Goal: Check status: Check status

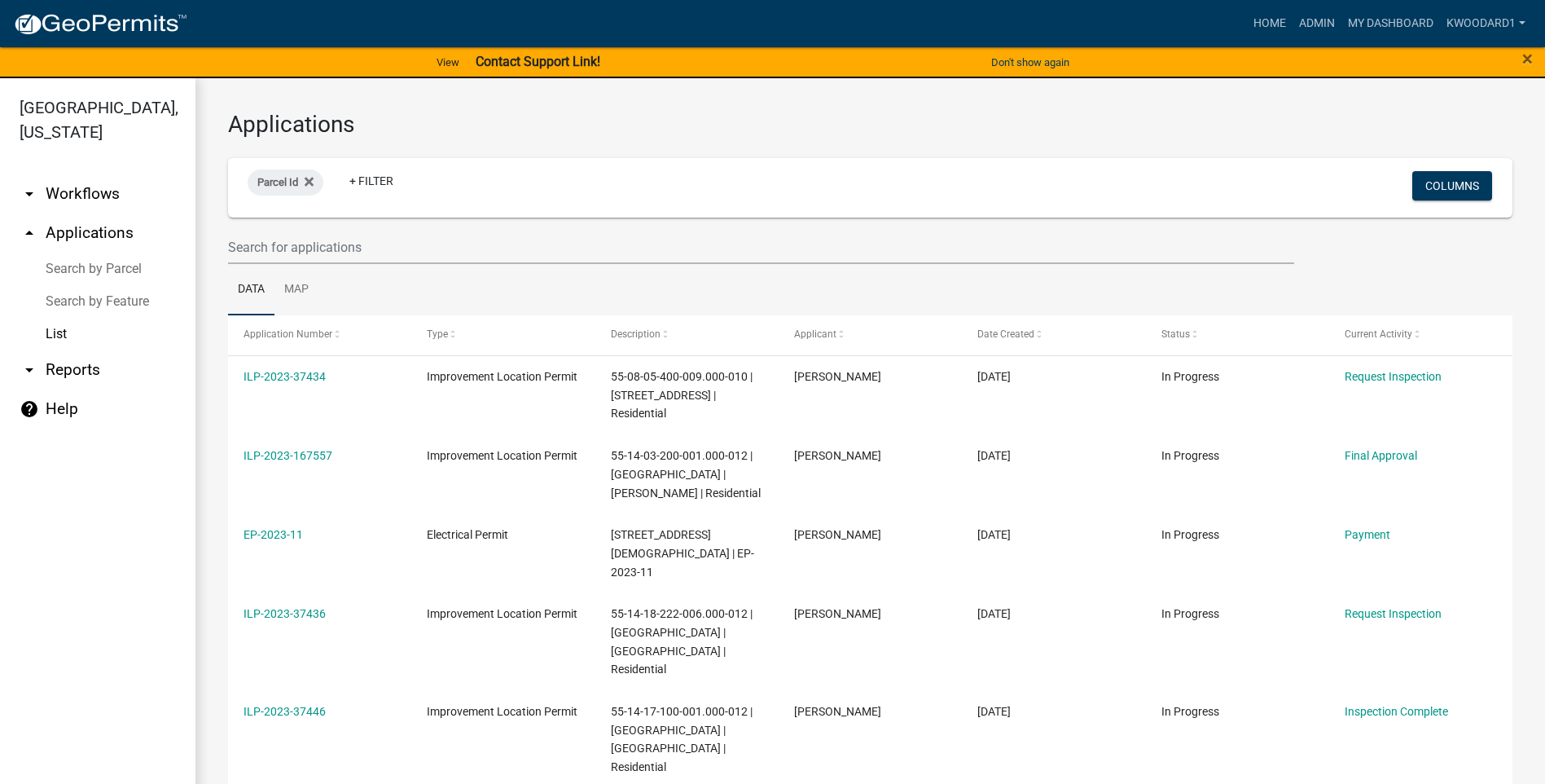
select select "3: 100"
click at [293, 246] on input "text" at bounding box center [761, 247] width 1066 height 33
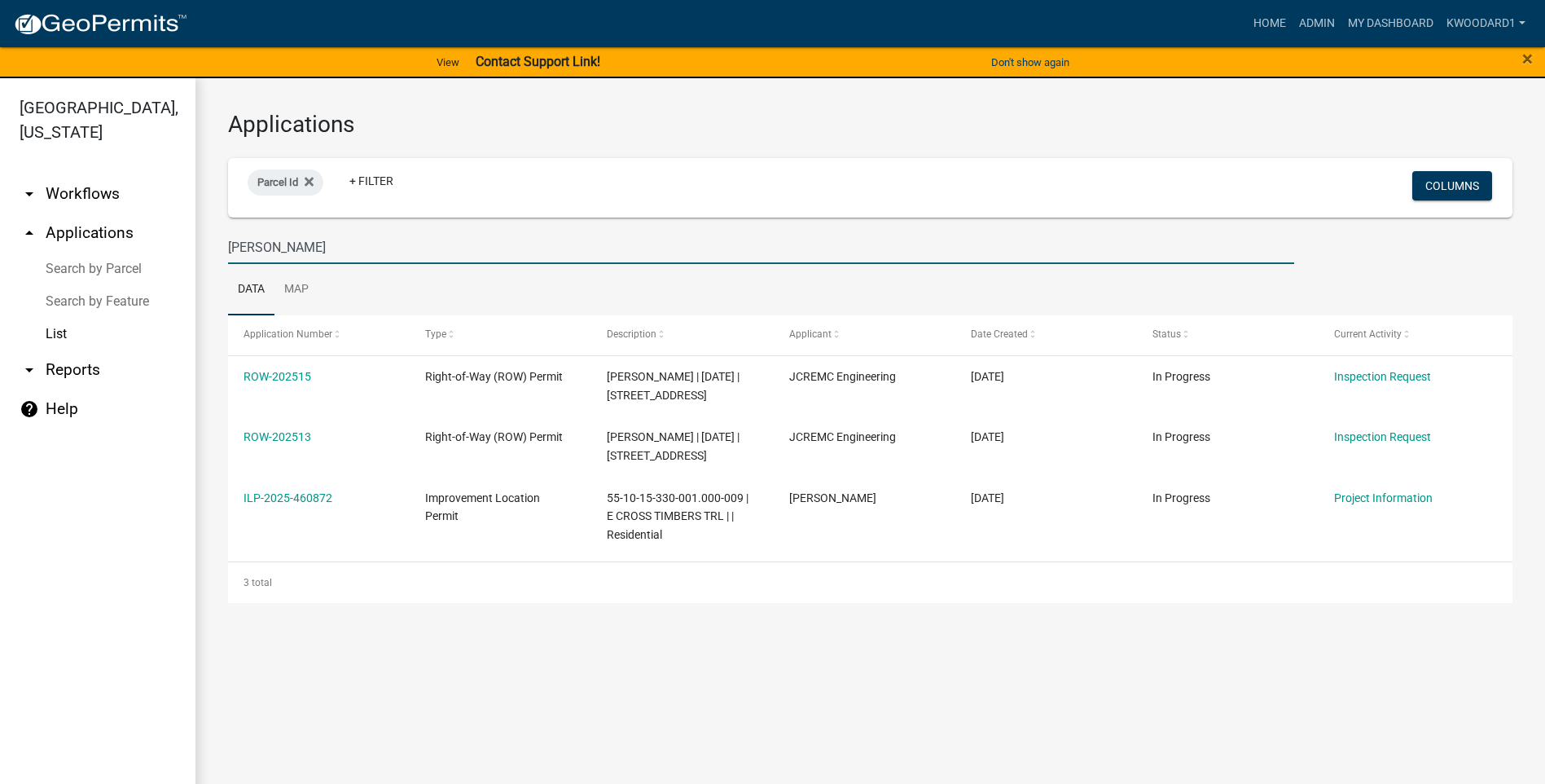
type input "[PERSON_NAME]"
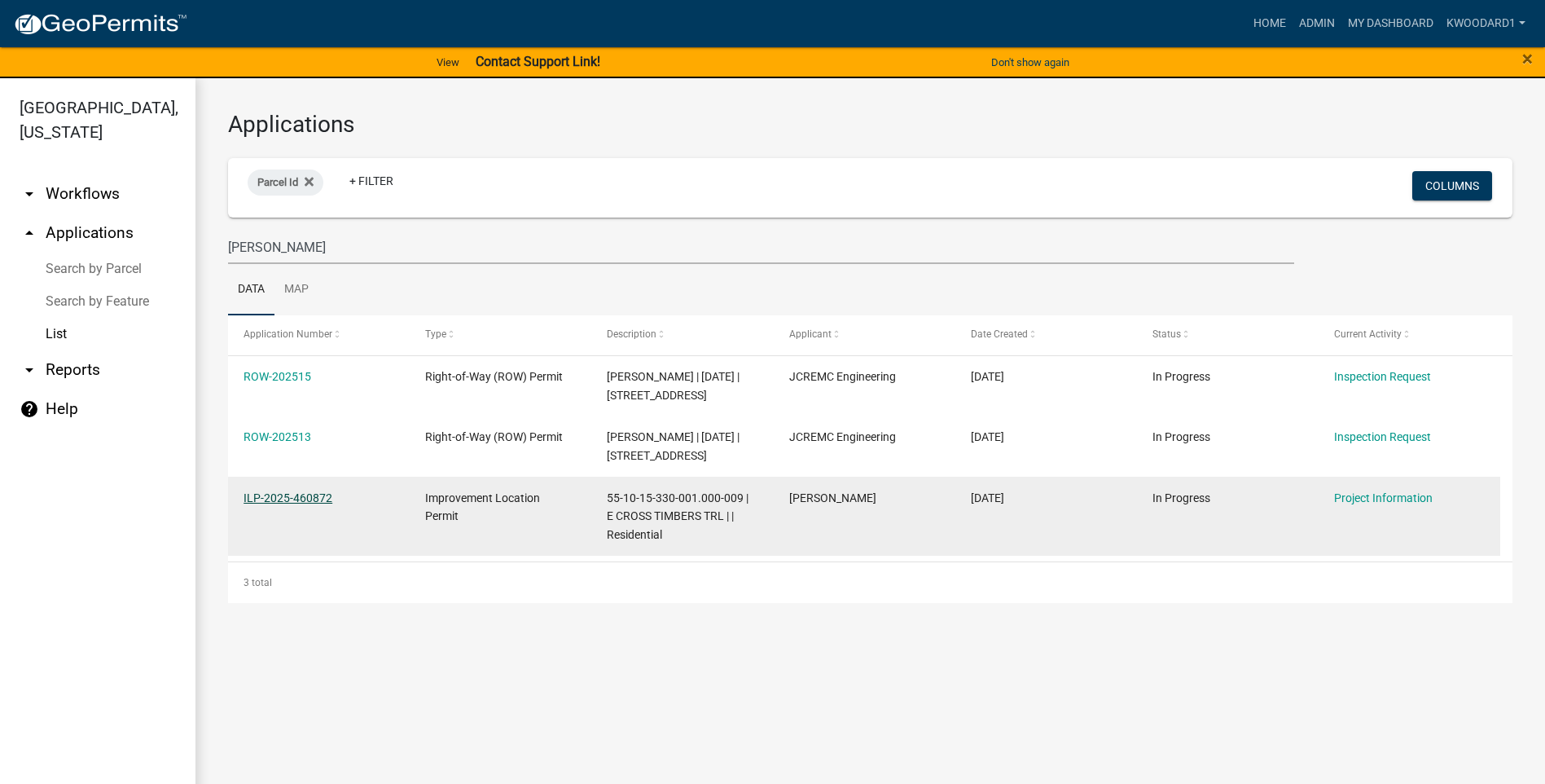
click at [276, 504] on link "ILP-2025-460872" at bounding box center [288, 497] width 89 height 13
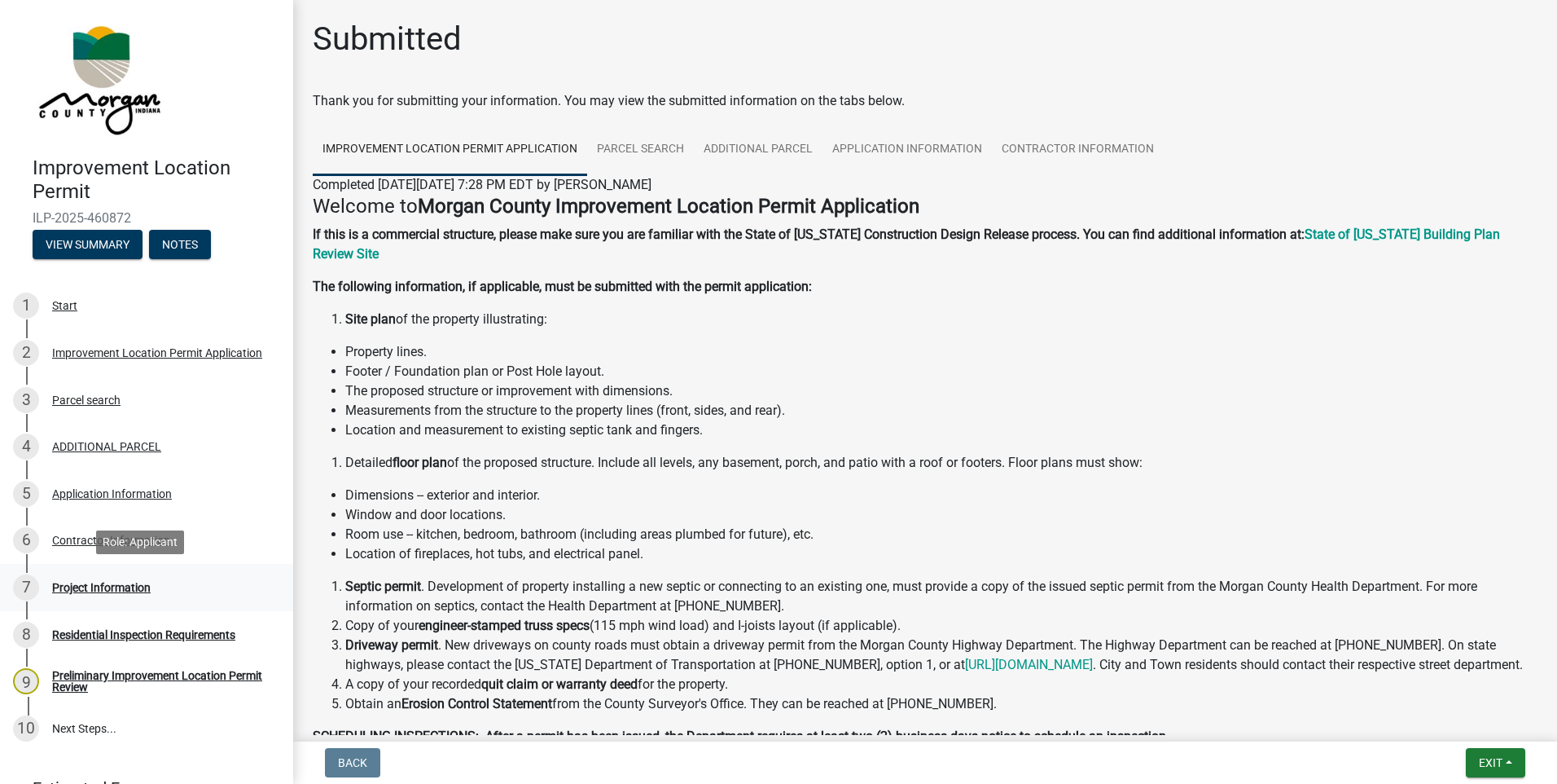
click at [85, 583] on div "Project Information" at bounding box center [101, 587] width 99 height 11
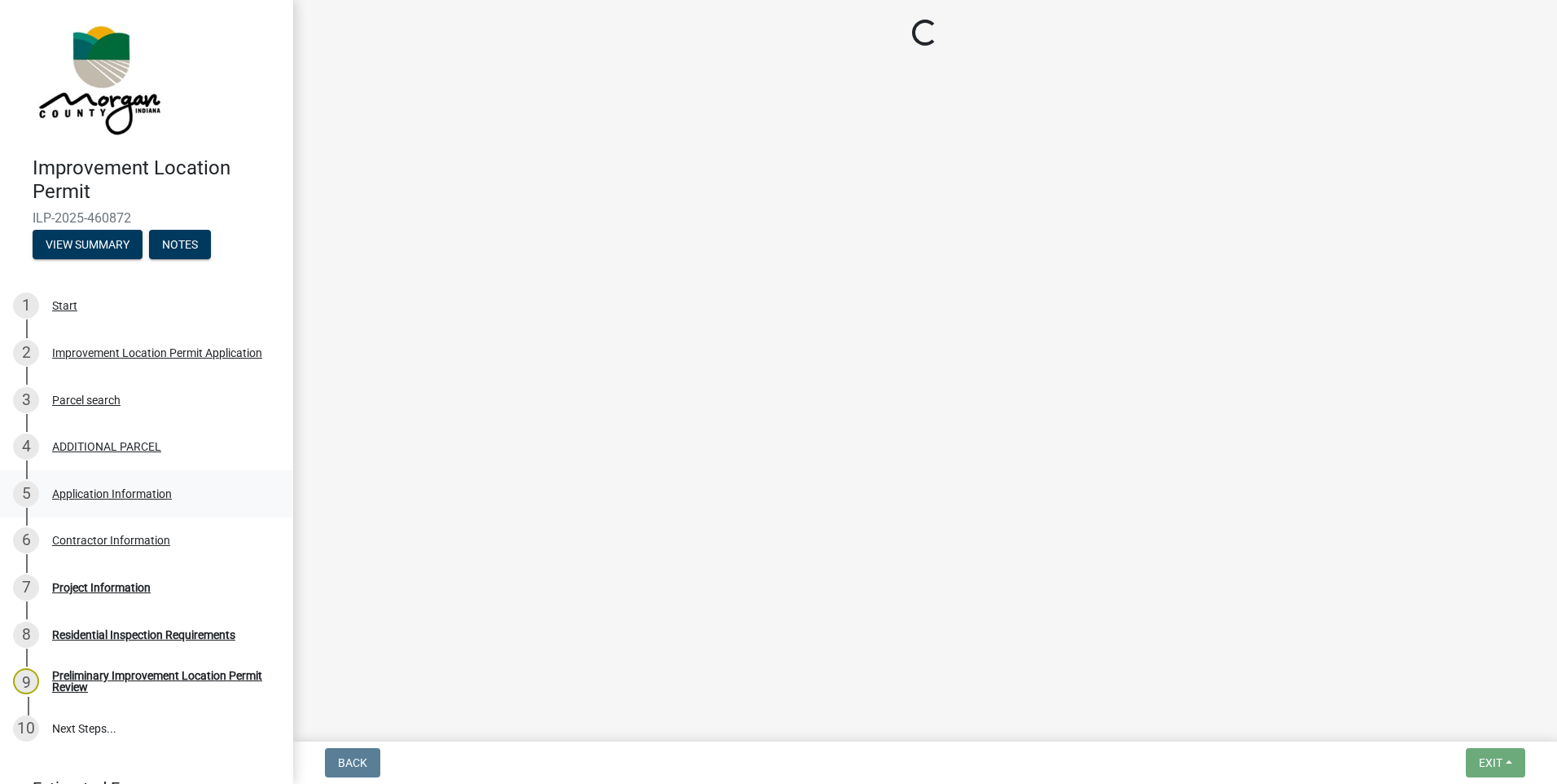
click at [104, 494] on div "Application Information" at bounding box center [112, 494] width 120 height 11
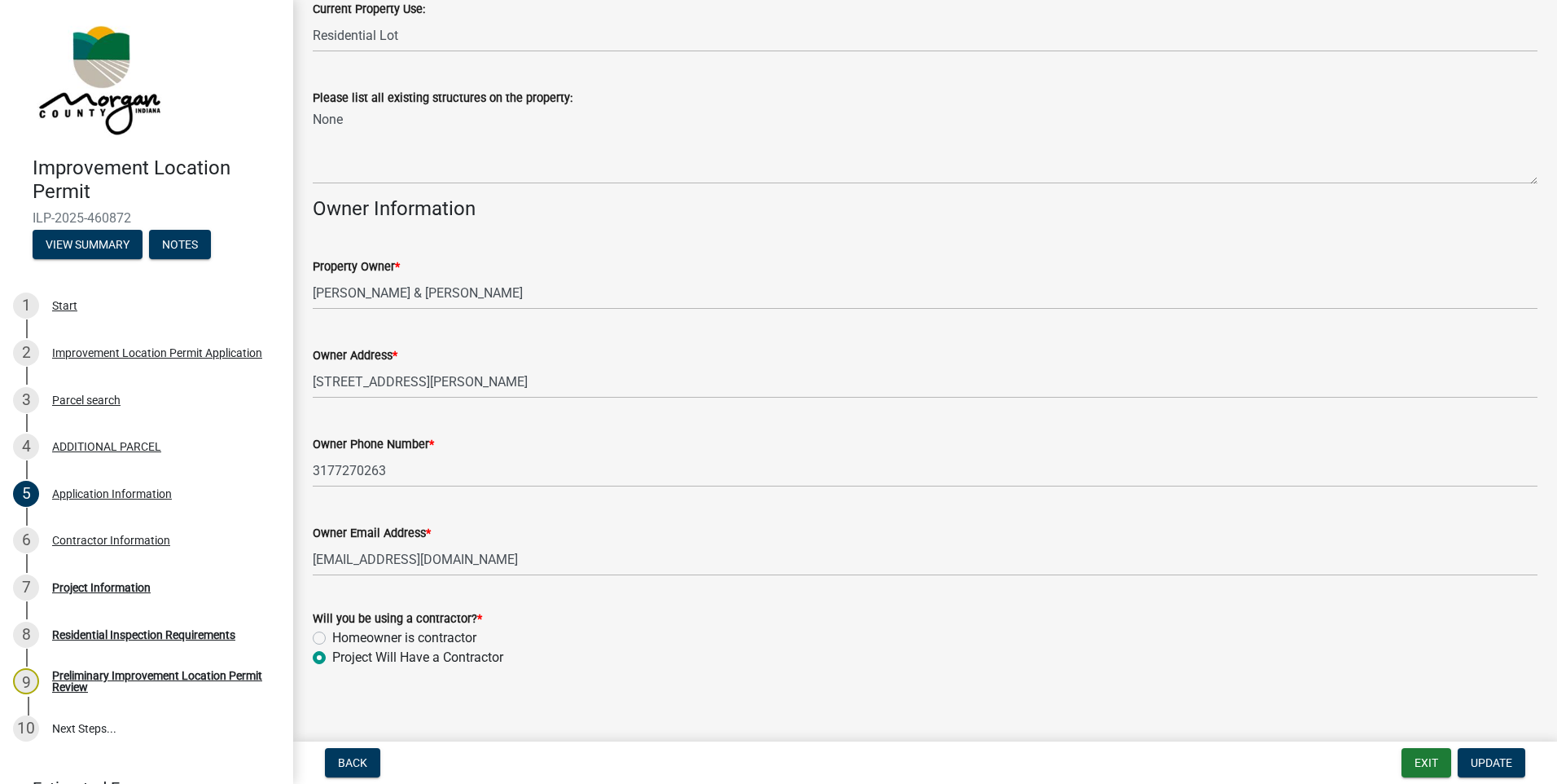
scroll to position [606, 0]
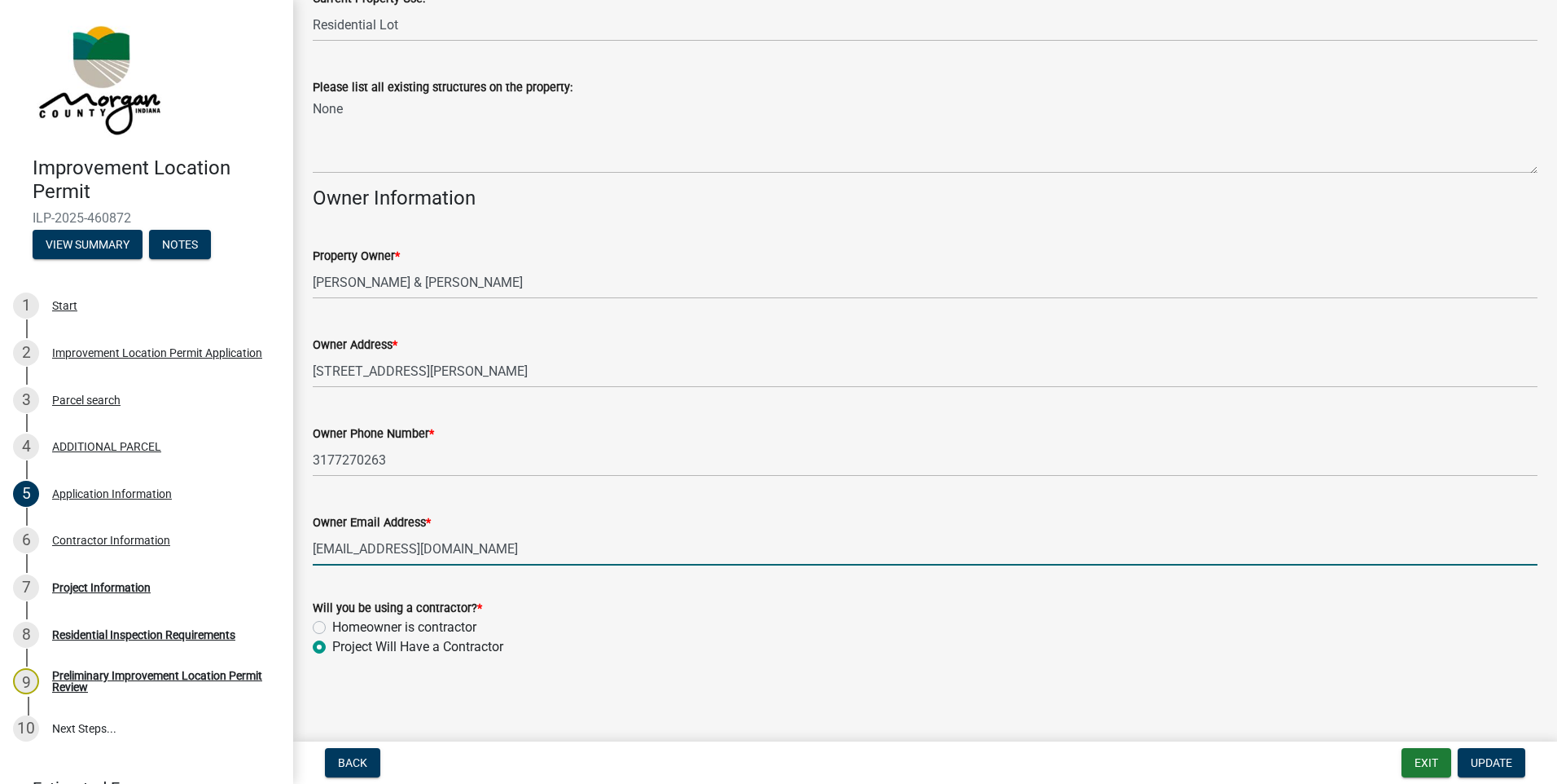
drag, startPoint x: 497, startPoint y: 549, endPoint x: 301, endPoint y: 546, distance: 196.0
click at [301, 546] on div "Owner Email Address * [EMAIL_ADDRESS][DOMAIN_NAME]" at bounding box center [925, 527] width 1249 height 76
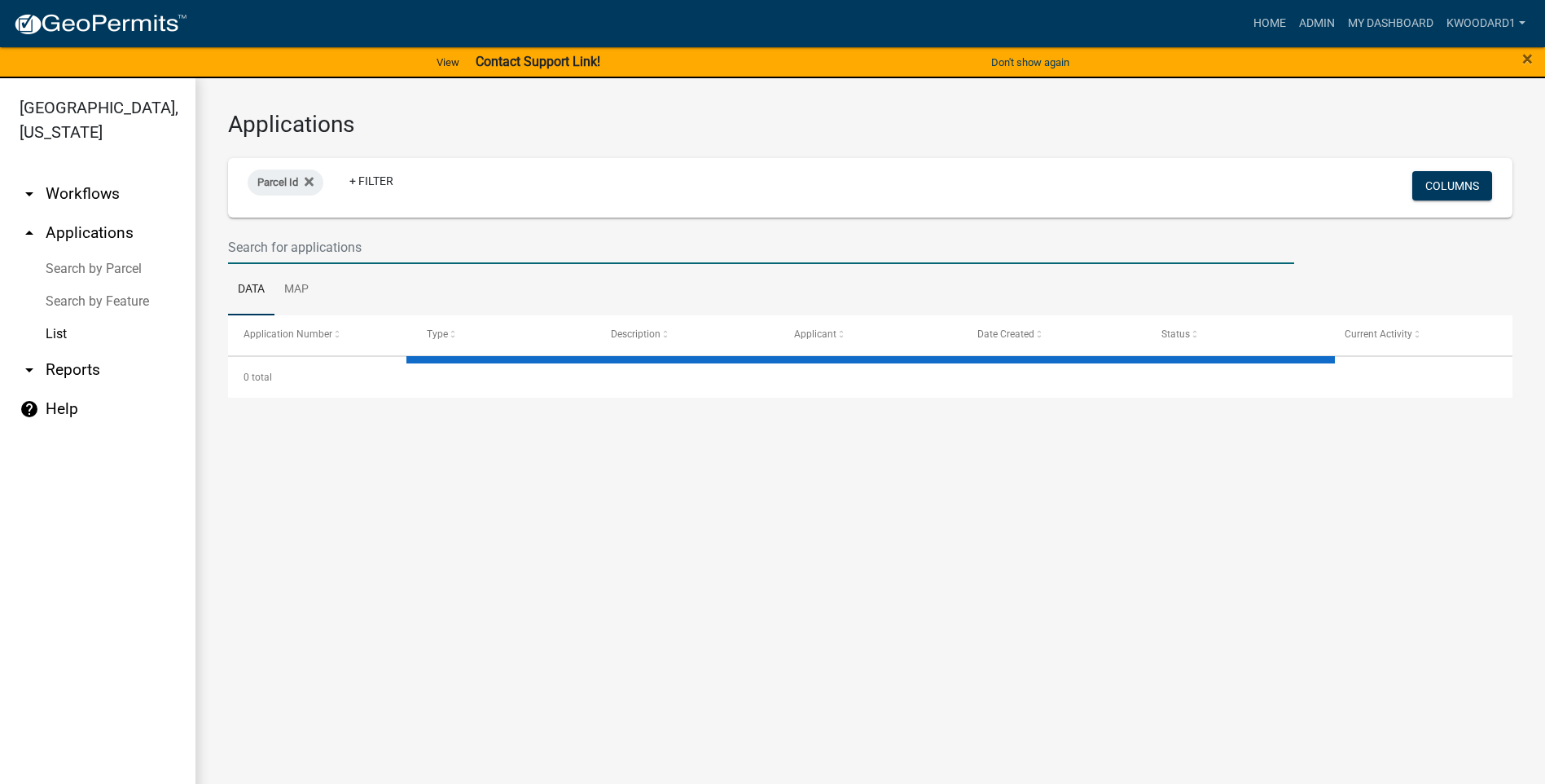
click at [257, 250] on input "text" at bounding box center [761, 247] width 1066 height 33
select select "3: 100"
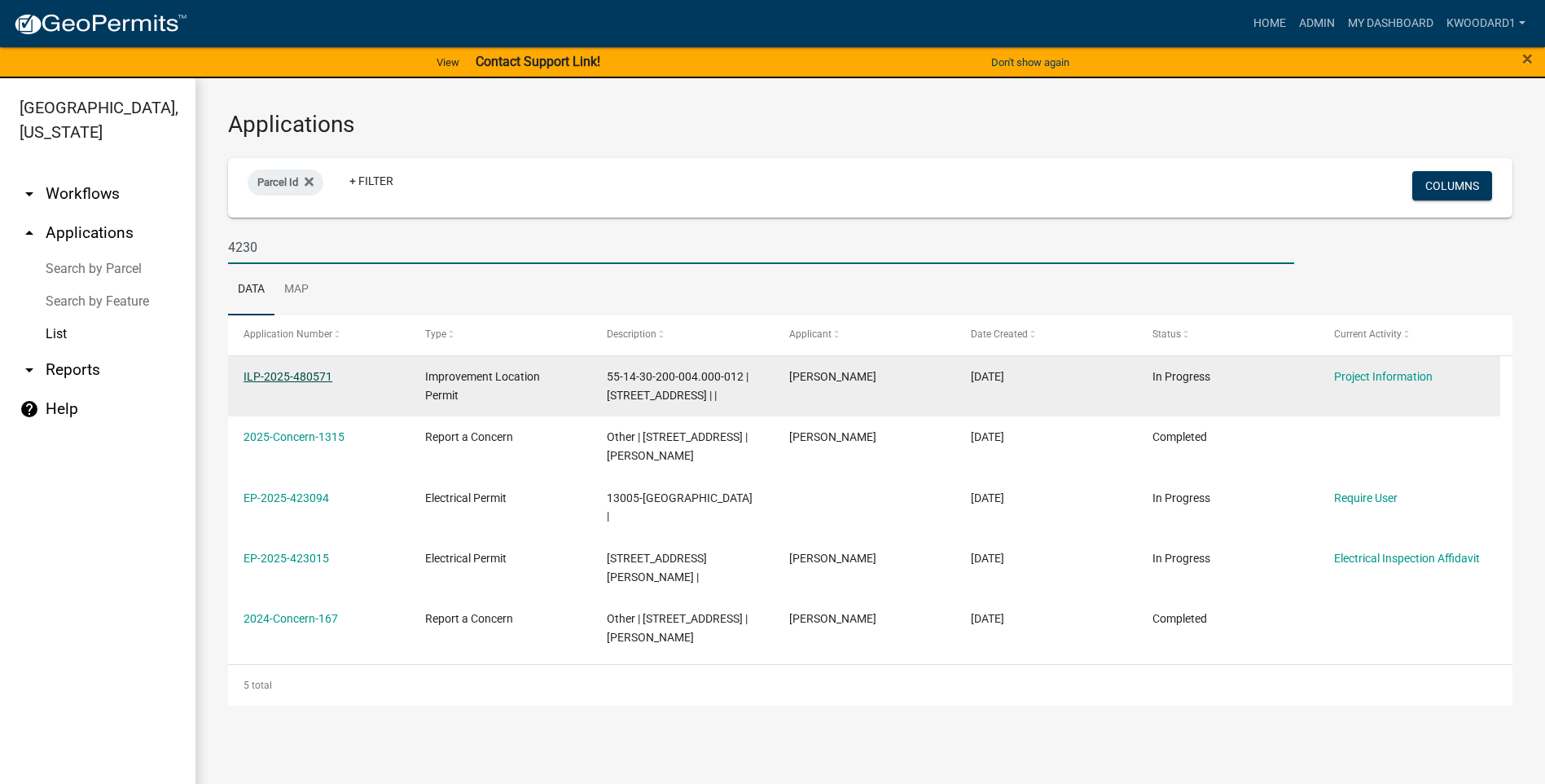
type input "4230"
click at [262, 374] on link "ILP-2025-480571" at bounding box center [288, 376] width 89 height 13
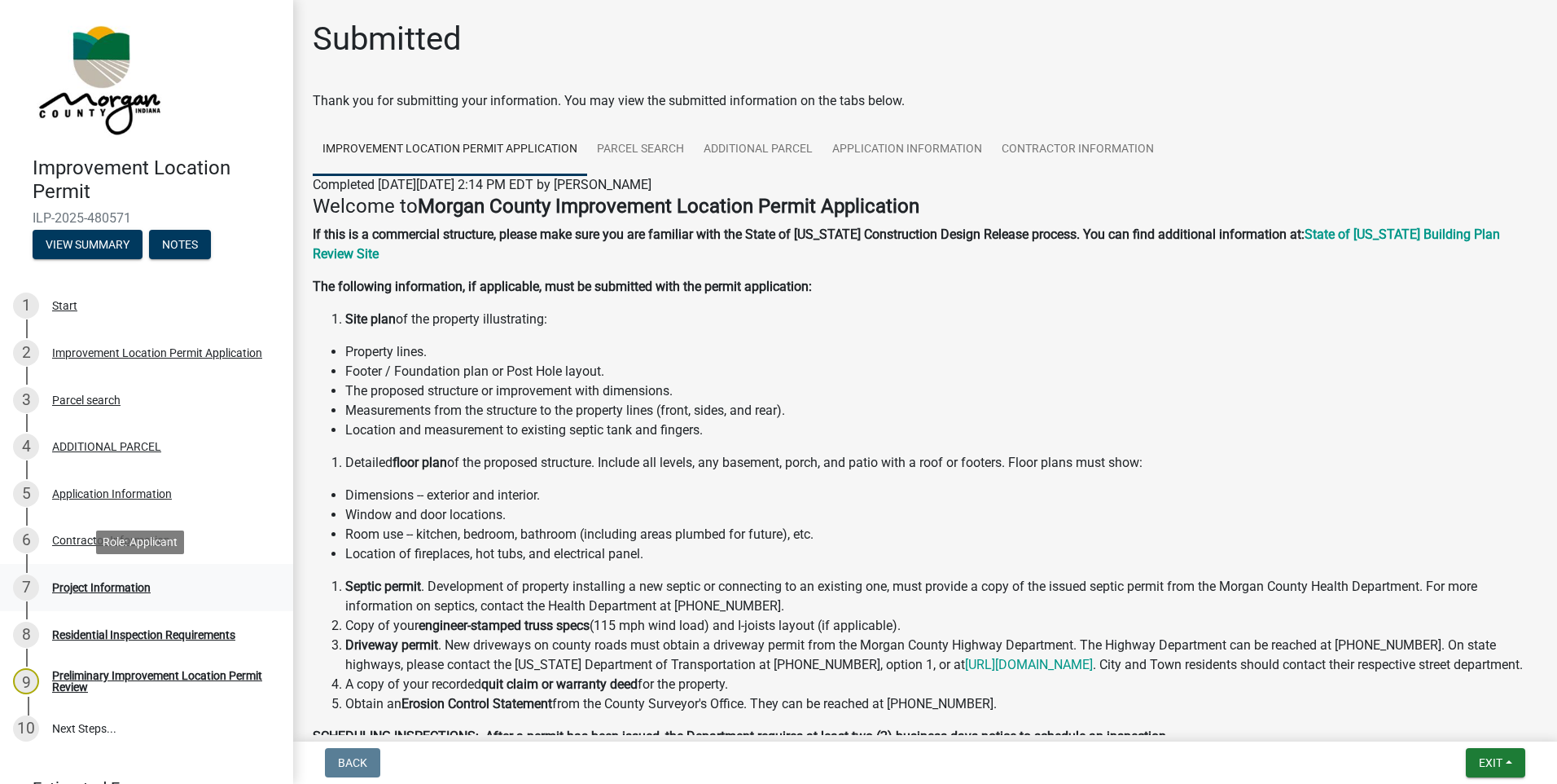
click at [99, 584] on div "Project Information" at bounding box center [101, 587] width 99 height 11
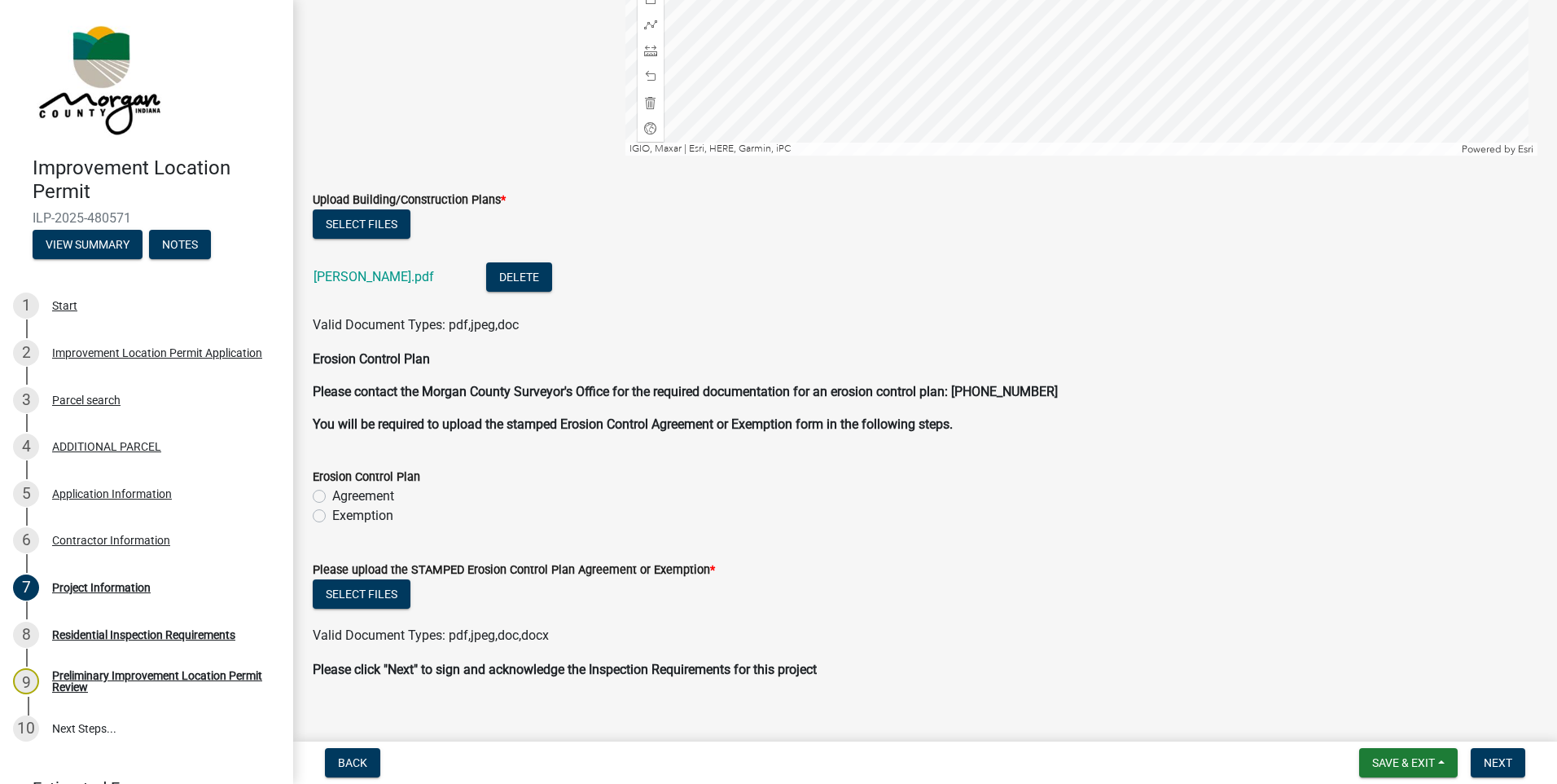
scroll to position [3502, 0]
click at [355, 277] on link "[PERSON_NAME].pdf" at bounding box center [374, 275] width 120 height 16
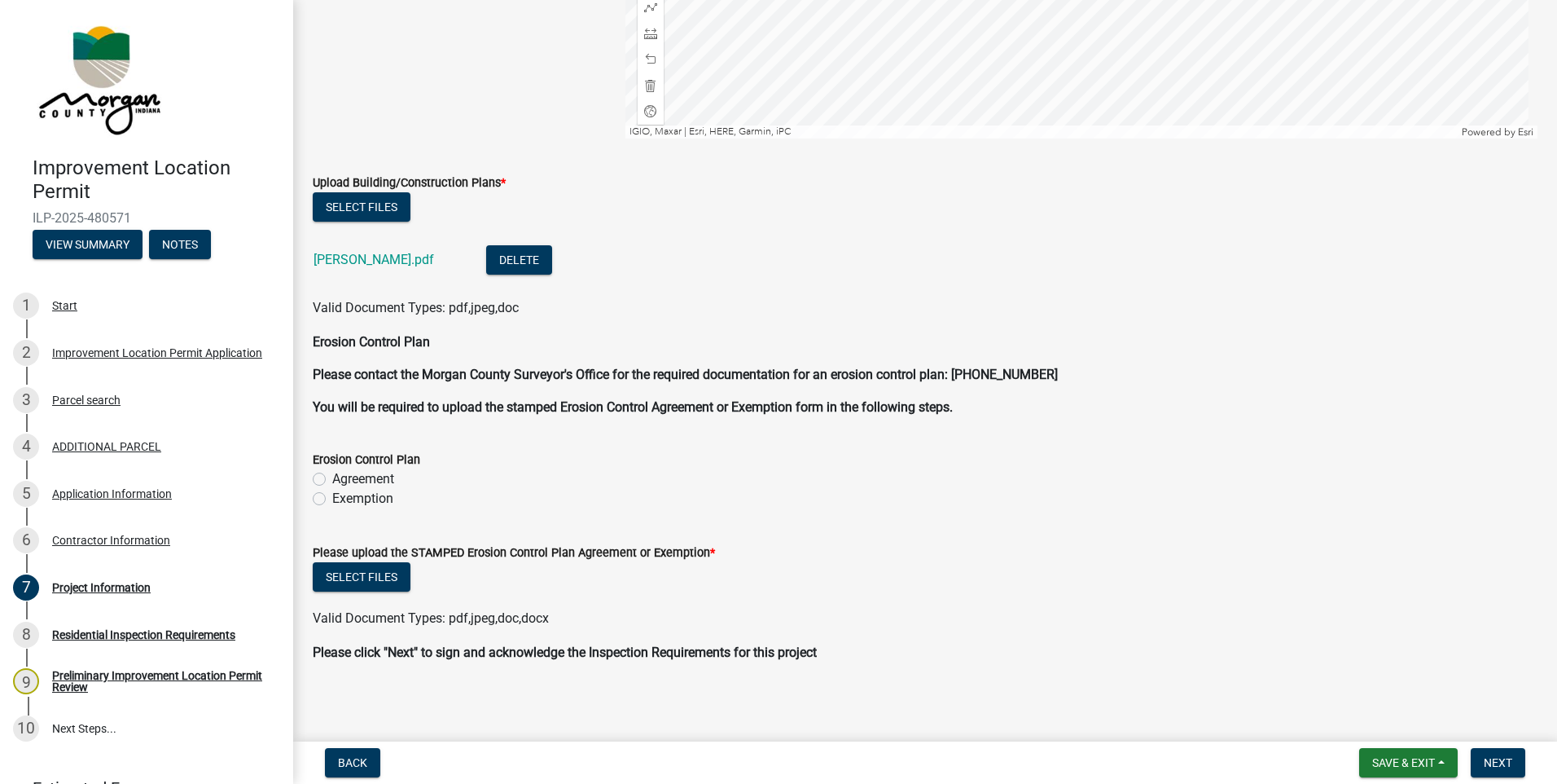
scroll to position [3522, 0]
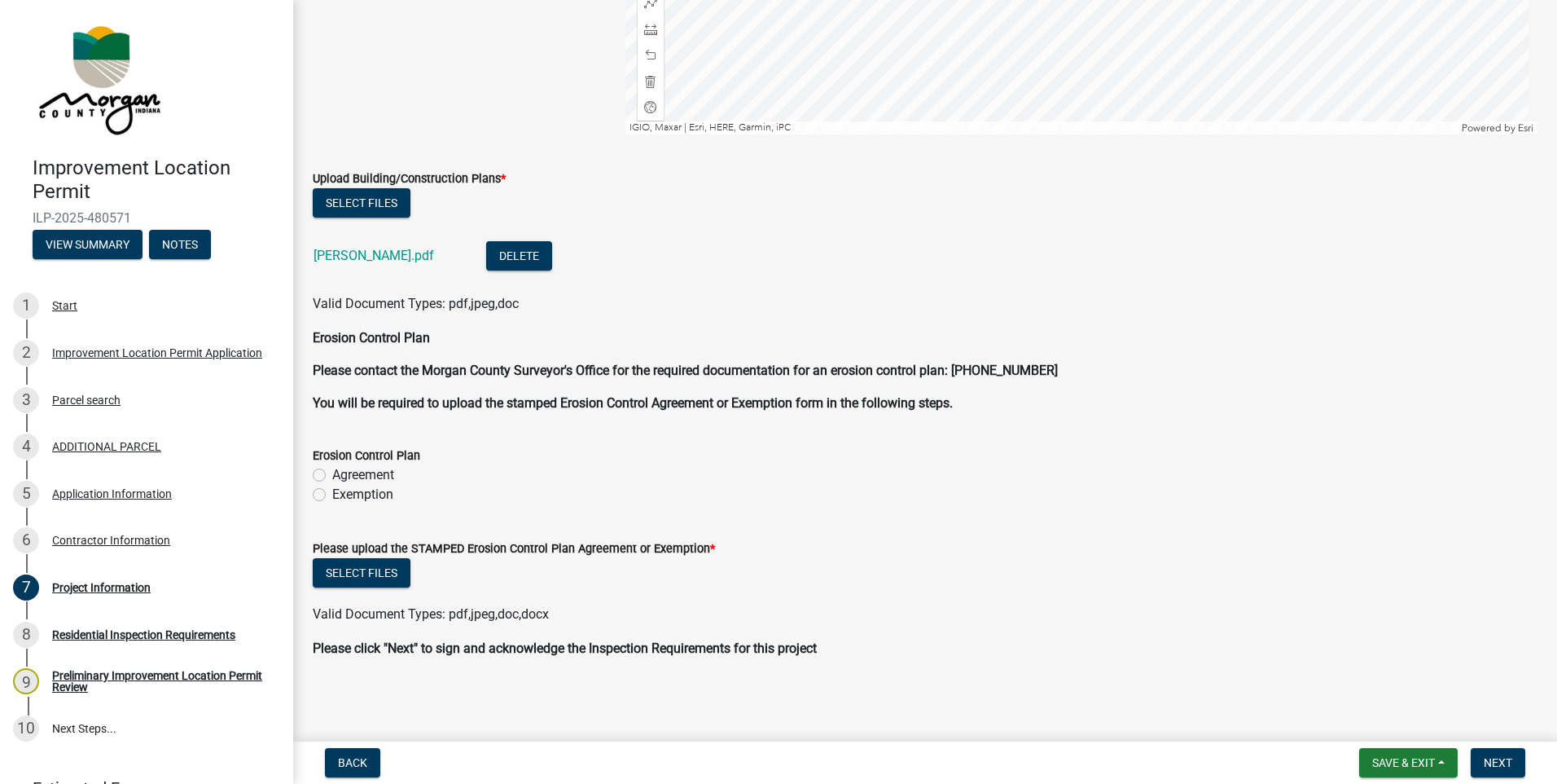
click at [332, 494] on label "Exemption" at bounding box center [362, 494] width 61 height 19
click at [332, 494] on input "Exemption" at bounding box center [337, 489] width 10 height 10
radio input "true"
click at [360, 576] on button "Select files" at bounding box center [362, 572] width 98 height 30
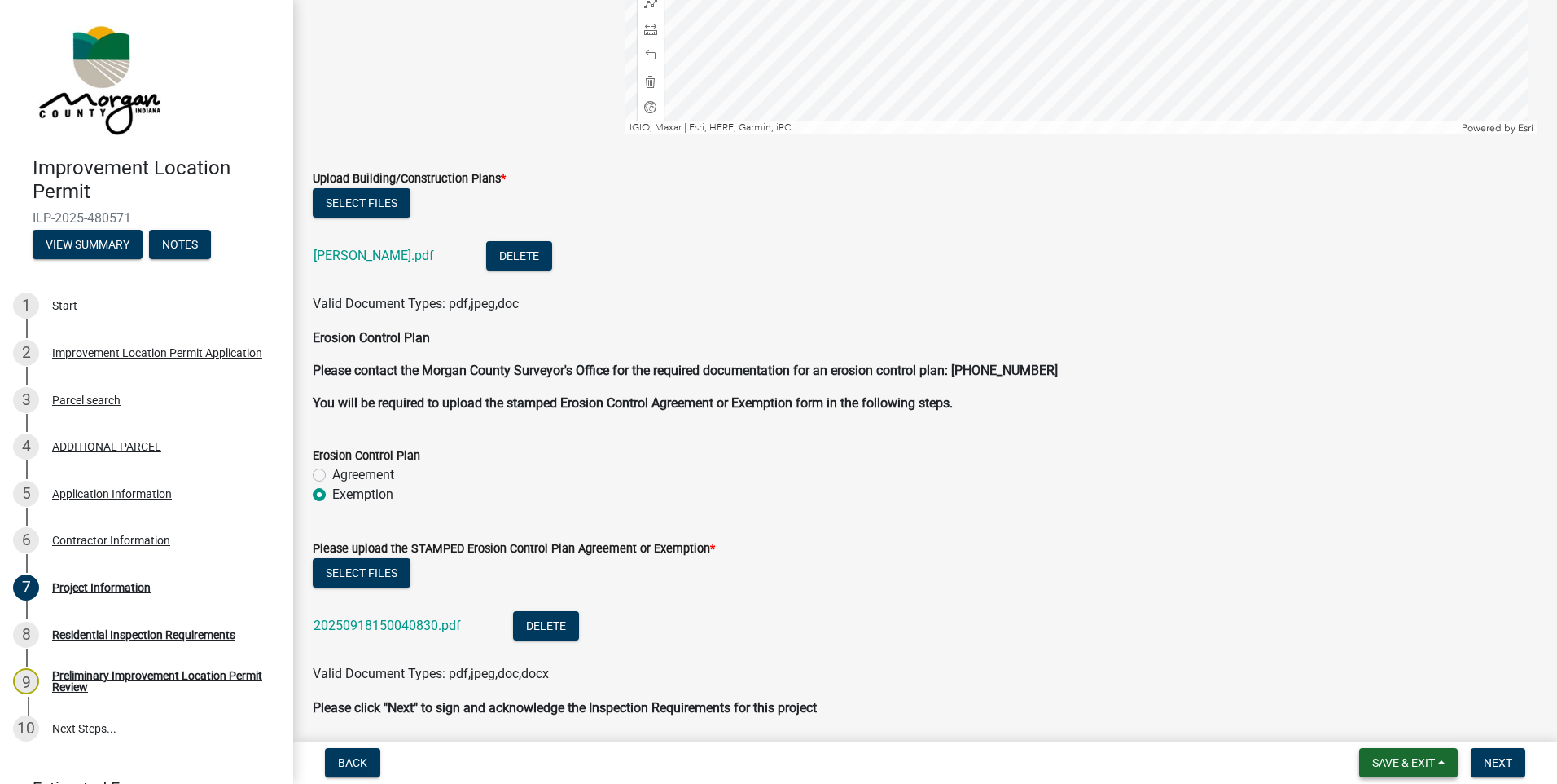
click at [1436, 763] on button "Save & Exit" at bounding box center [1408, 763] width 99 height 30
click at [1401, 722] on button "Save & Exit" at bounding box center [1392, 720] width 130 height 39
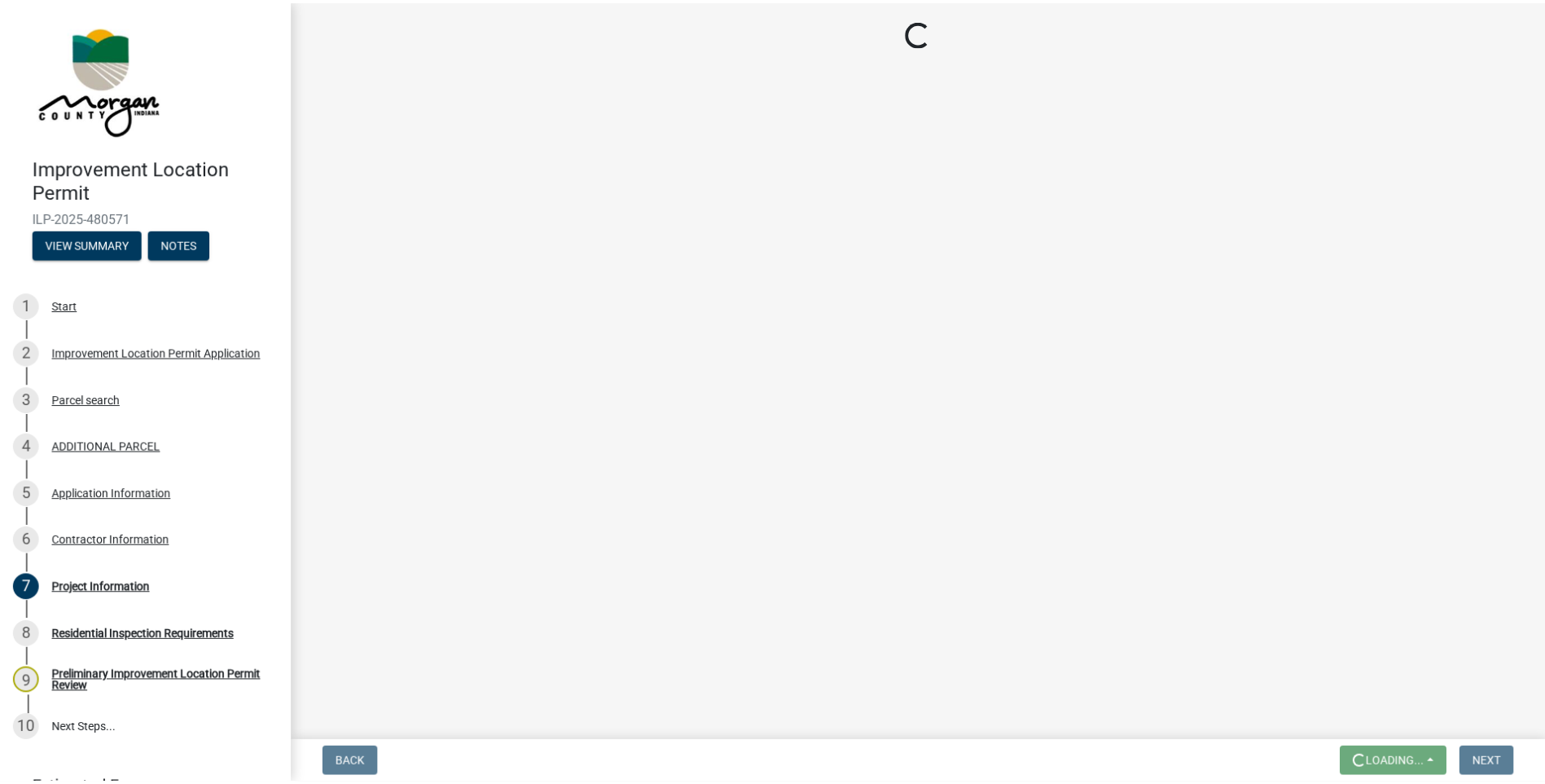
scroll to position [0, 0]
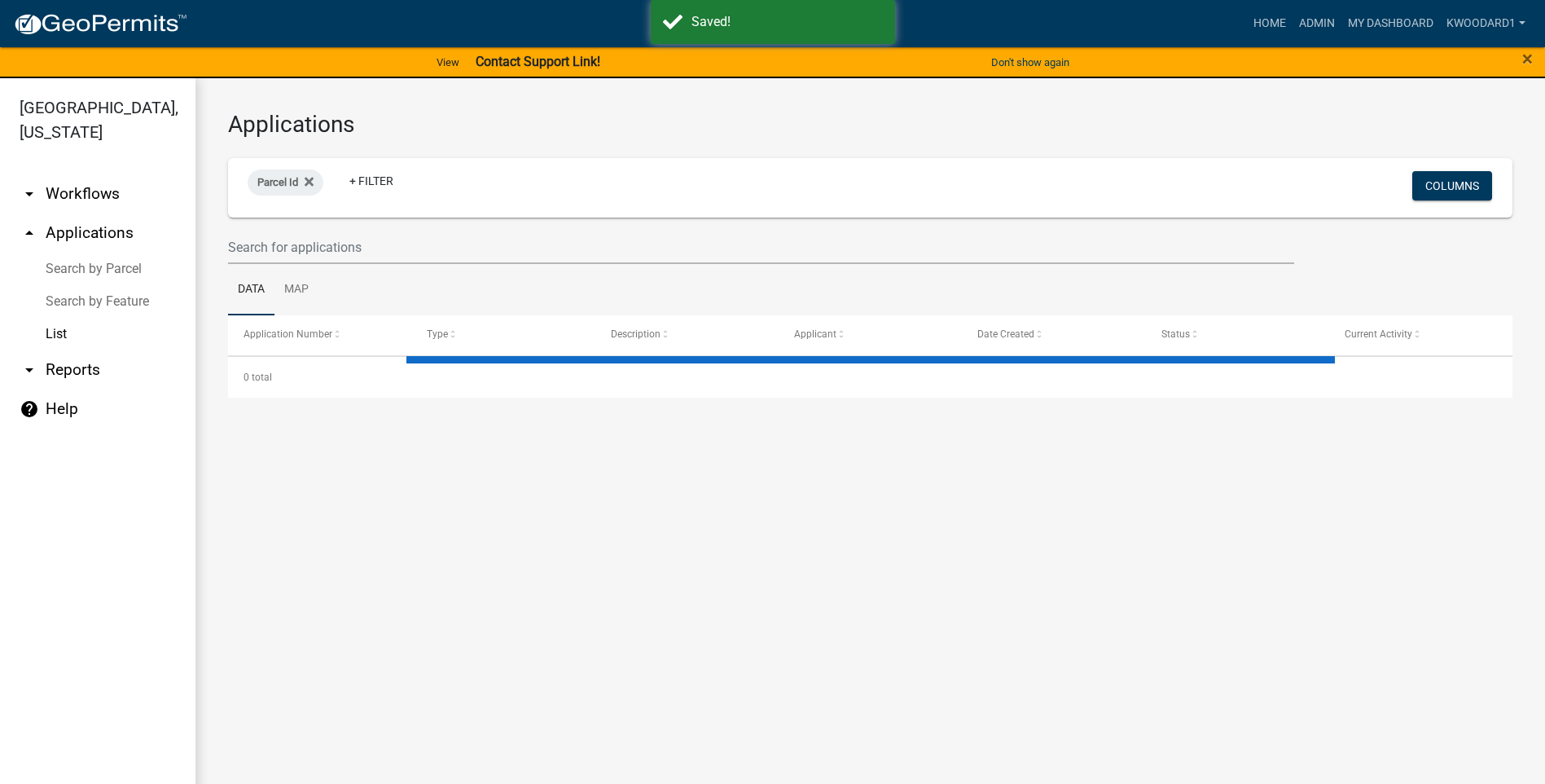
select select "3: 100"
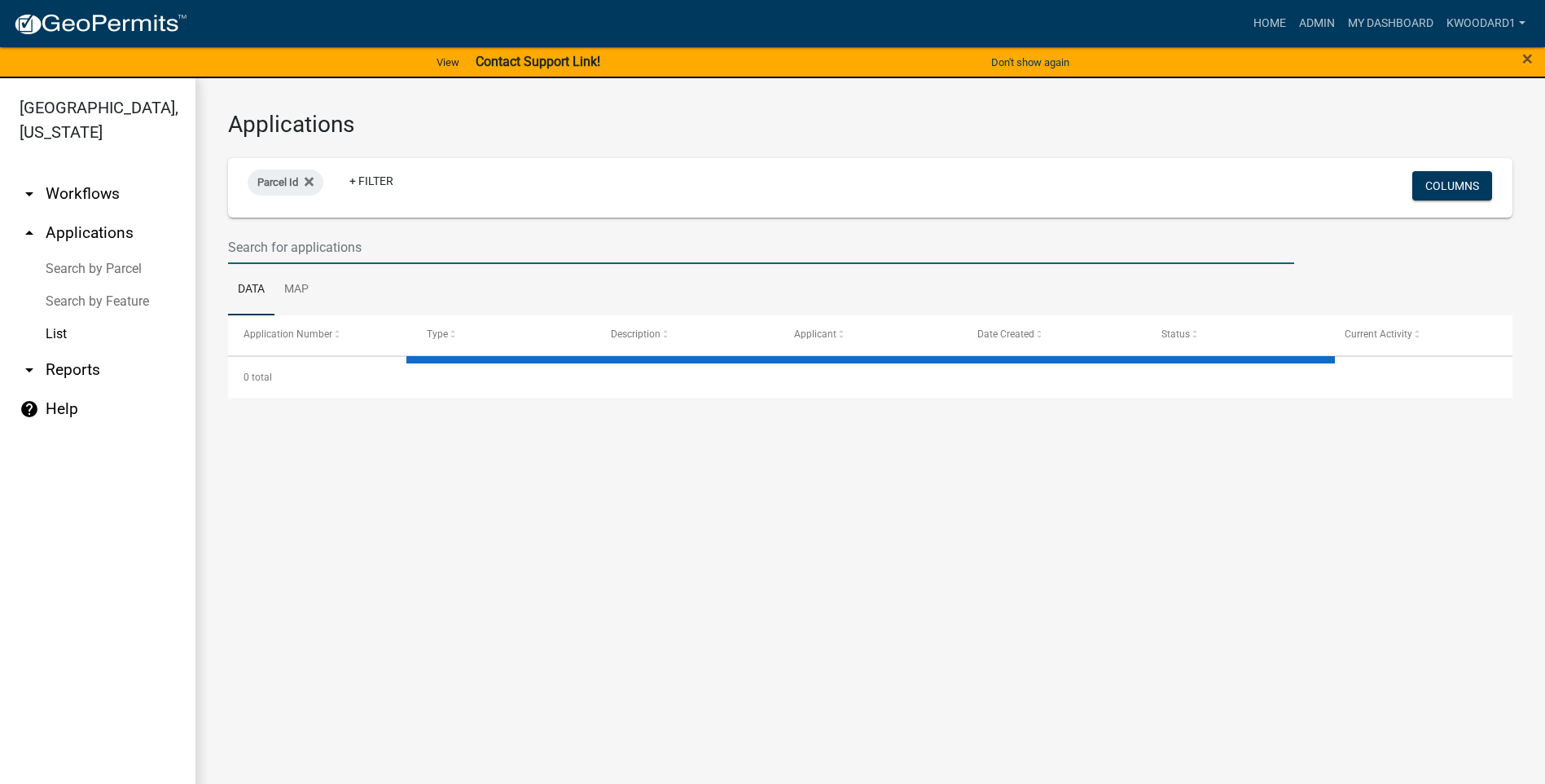
click at [411, 249] on input "text" at bounding box center [761, 247] width 1066 height 33
select select "3: 100"
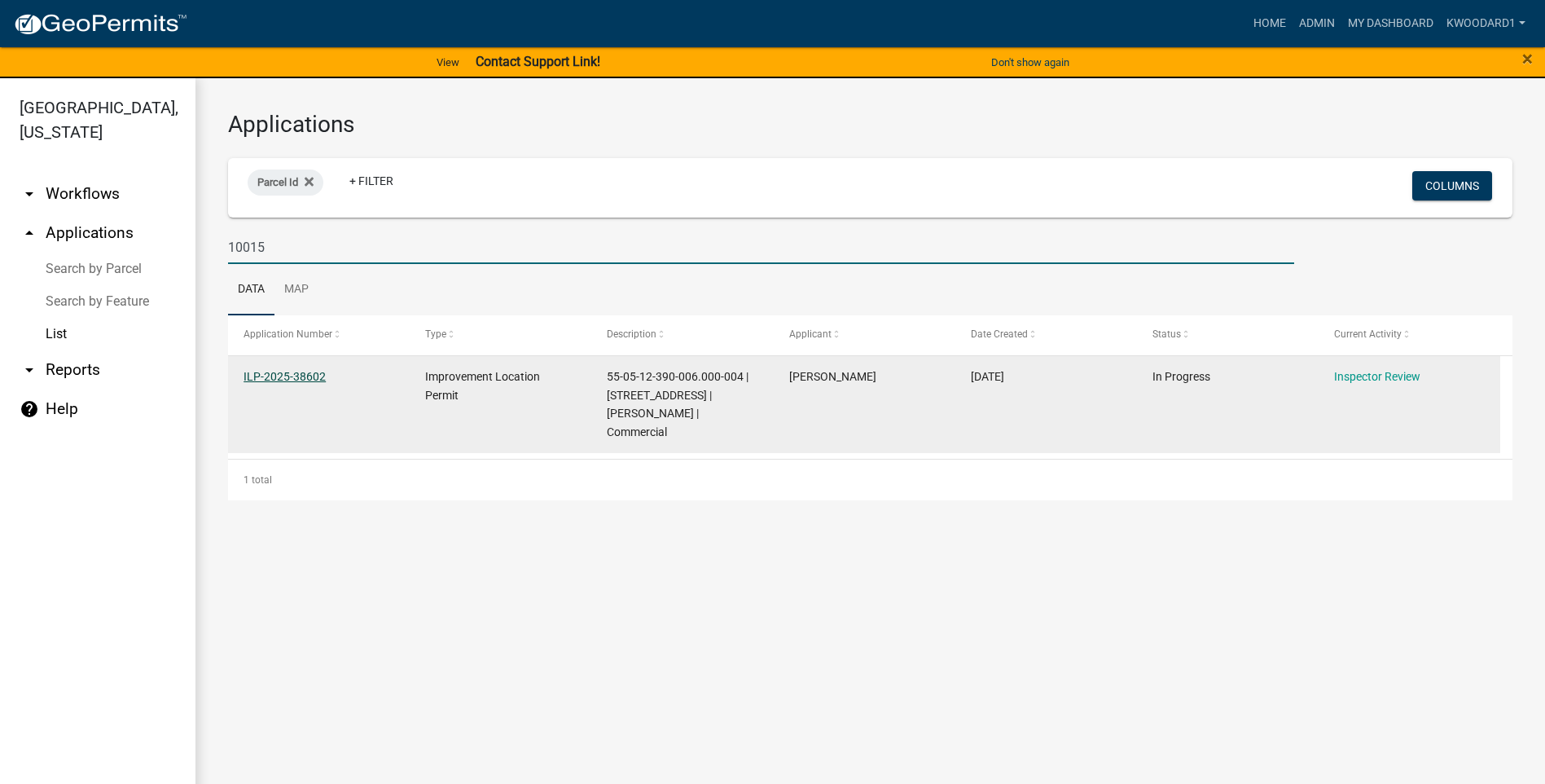
type input "10015"
click at [276, 374] on link "ILP-2025-38602" at bounding box center [284, 376] width 82 height 13
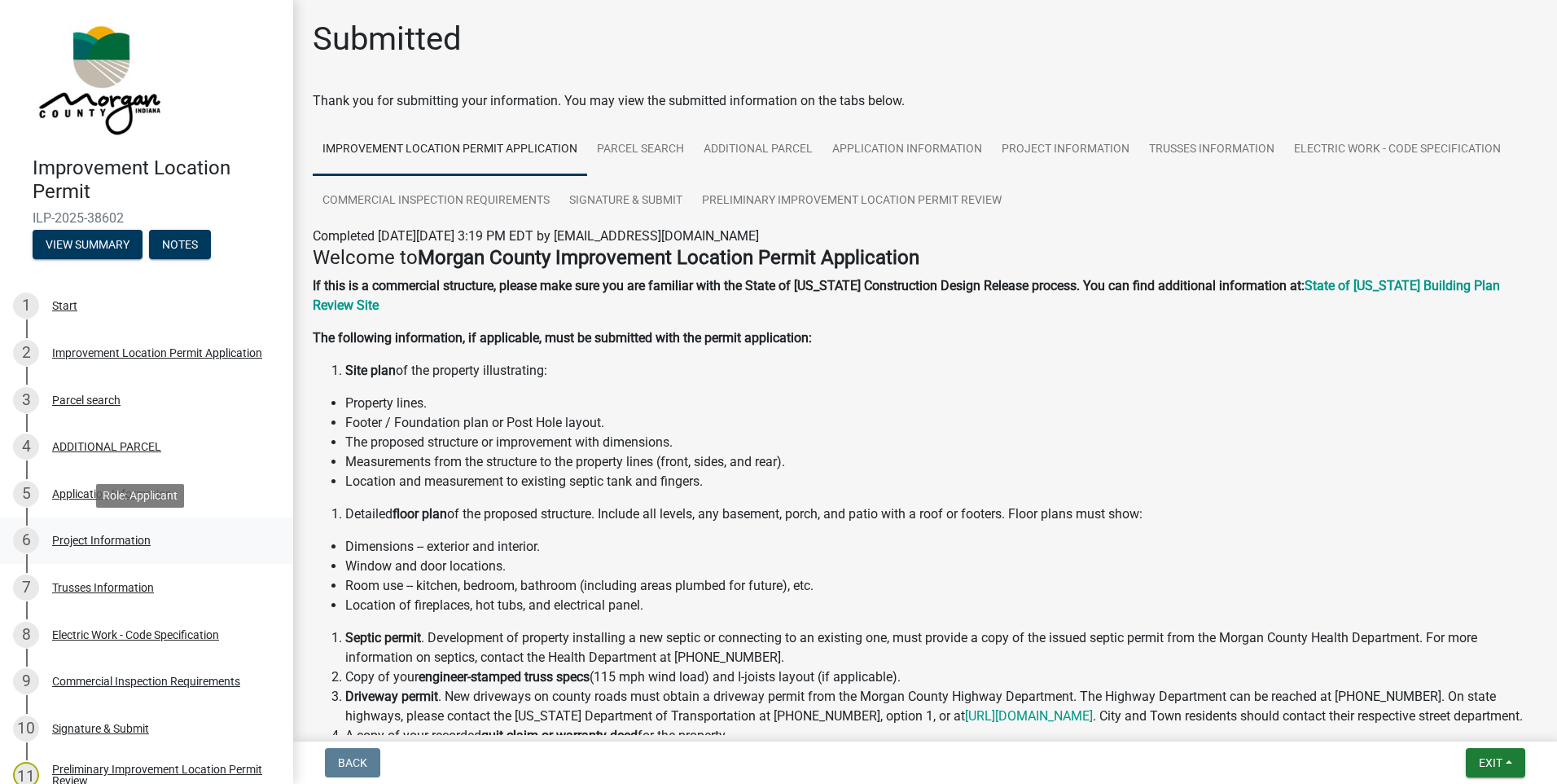
click at [75, 538] on div "Project Information" at bounding box center [101, 540] width 99 height 11
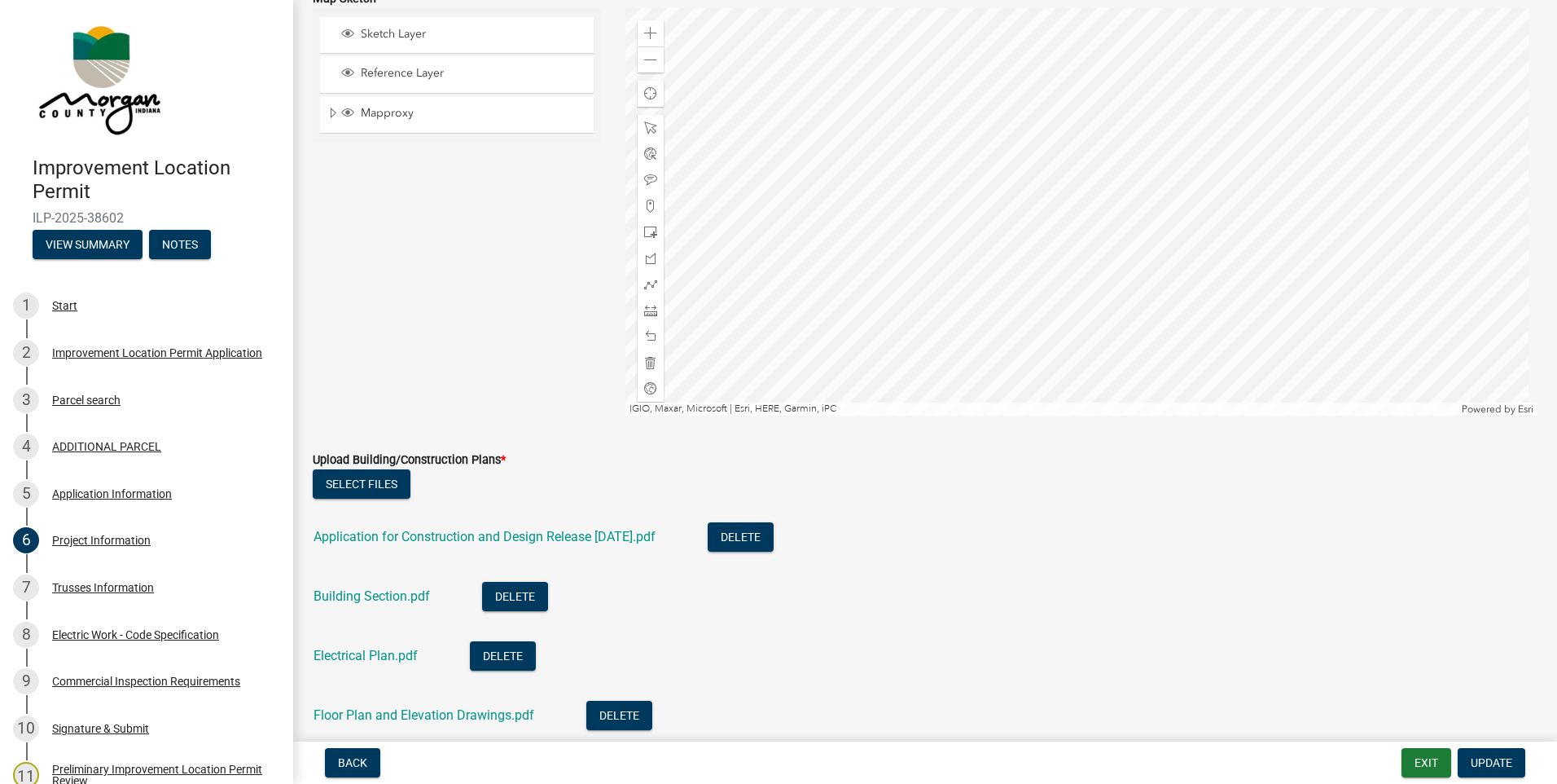
scroll to position [3421, 0]
click at [546, 535] on link "Application for Construction and Design Release 12-18-24.pdf" at bounding box center [484, 535] width 342 height 16
click at [338, 592] on link "Building Section.pdf" at bounding box center [372, 594] width 116 height 16
click at [407, 716] on link "Floor Plan and Elevation Drawings.pdf" at bounding box center [423, 714] width 221 height 16
click at [648, 54] on span at bounding box center [651, 59] width 13 height 13
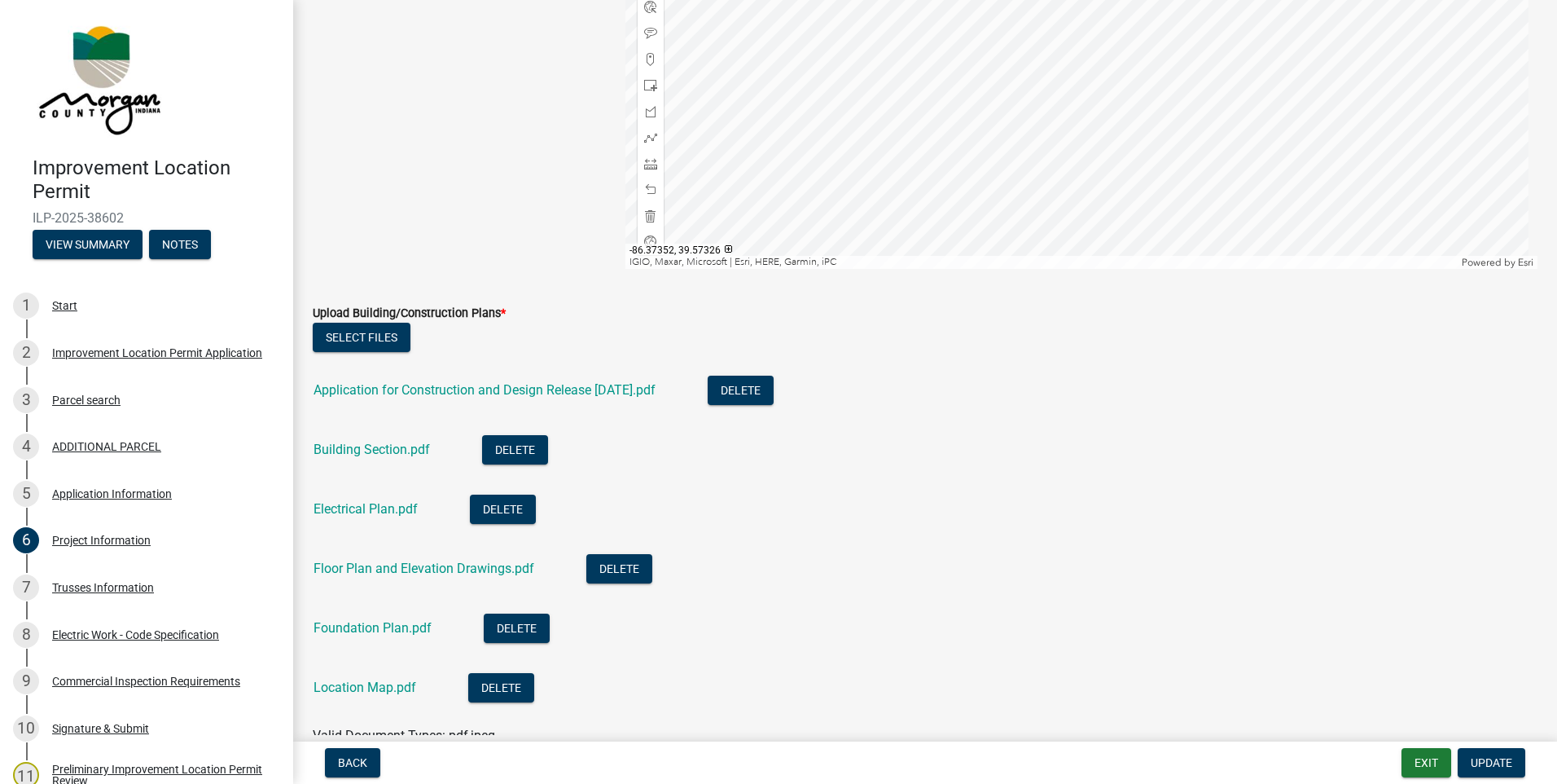
scroll to position [3583, 0]
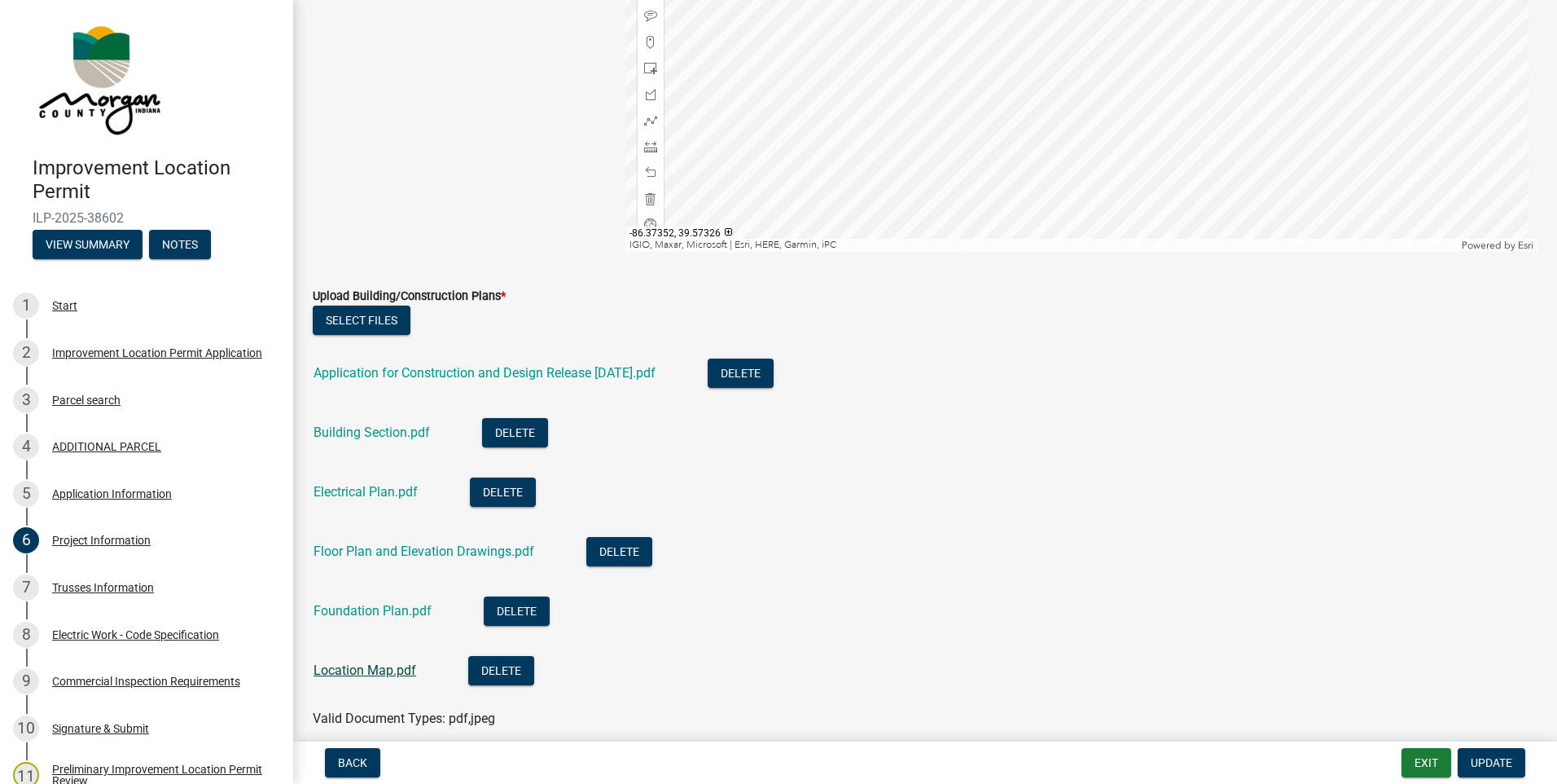
click at [393, 668] on link "Location Map.pdf" at bounding box center [364, 669] width 103 height 16
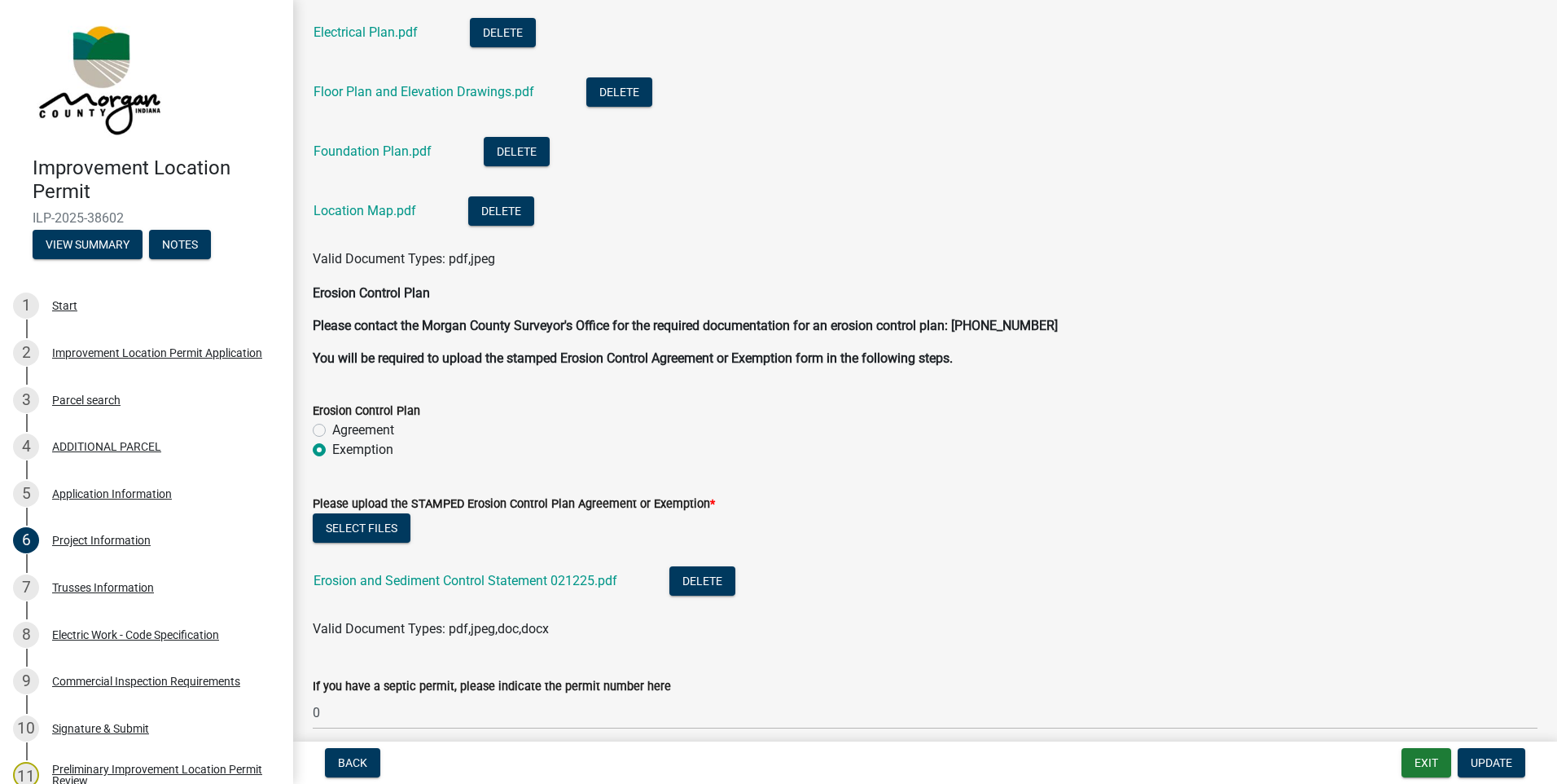
scroll to position [4073, 0]
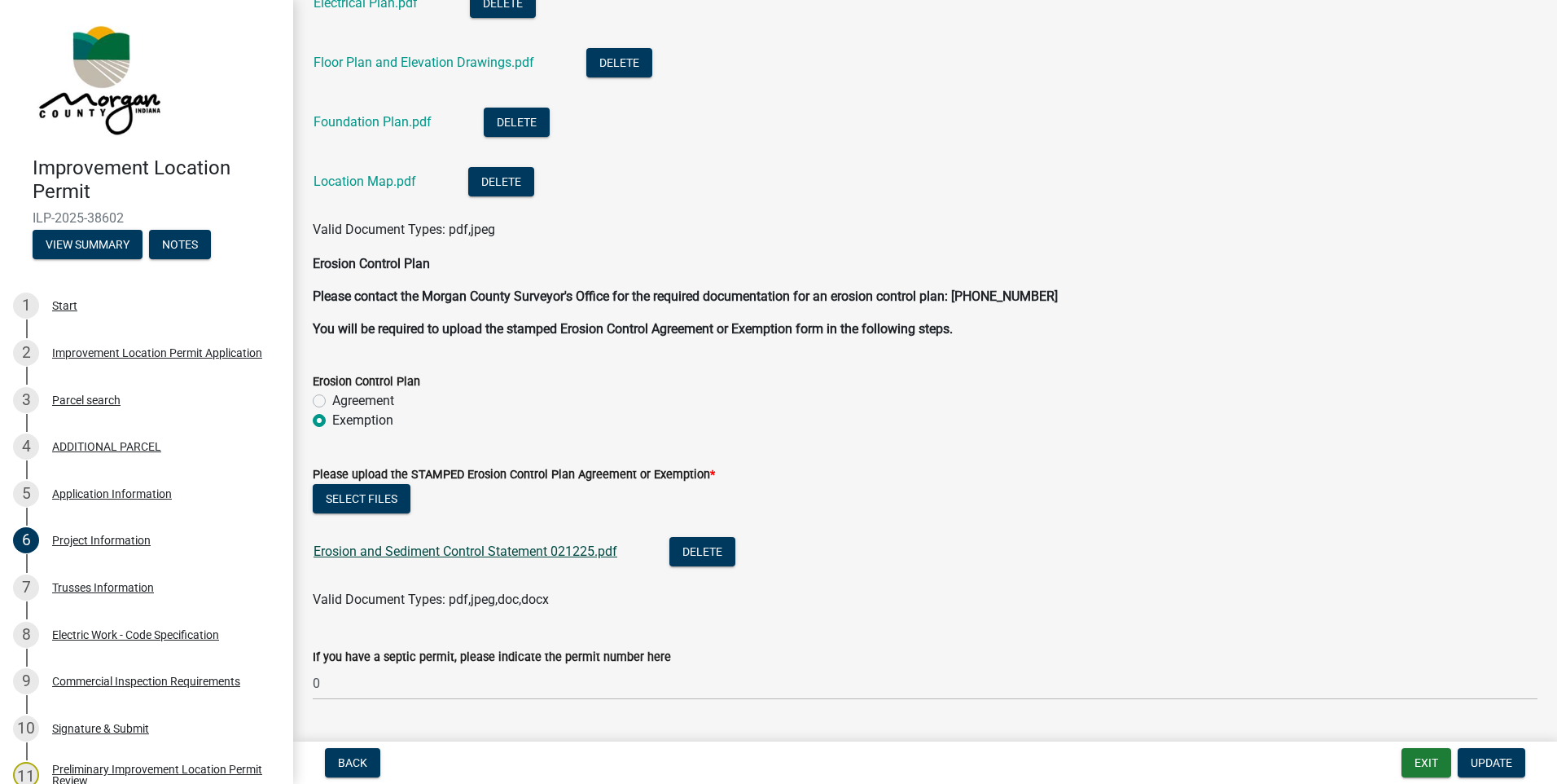
click at [486, 554] on link "Erosion and Sediment Control Statement 021225.pdf" at bounding box center [465, 551] width 304 height 16
click at [366, 496] on button "Select files" at bounding box center [362, 498] width 98 height 30
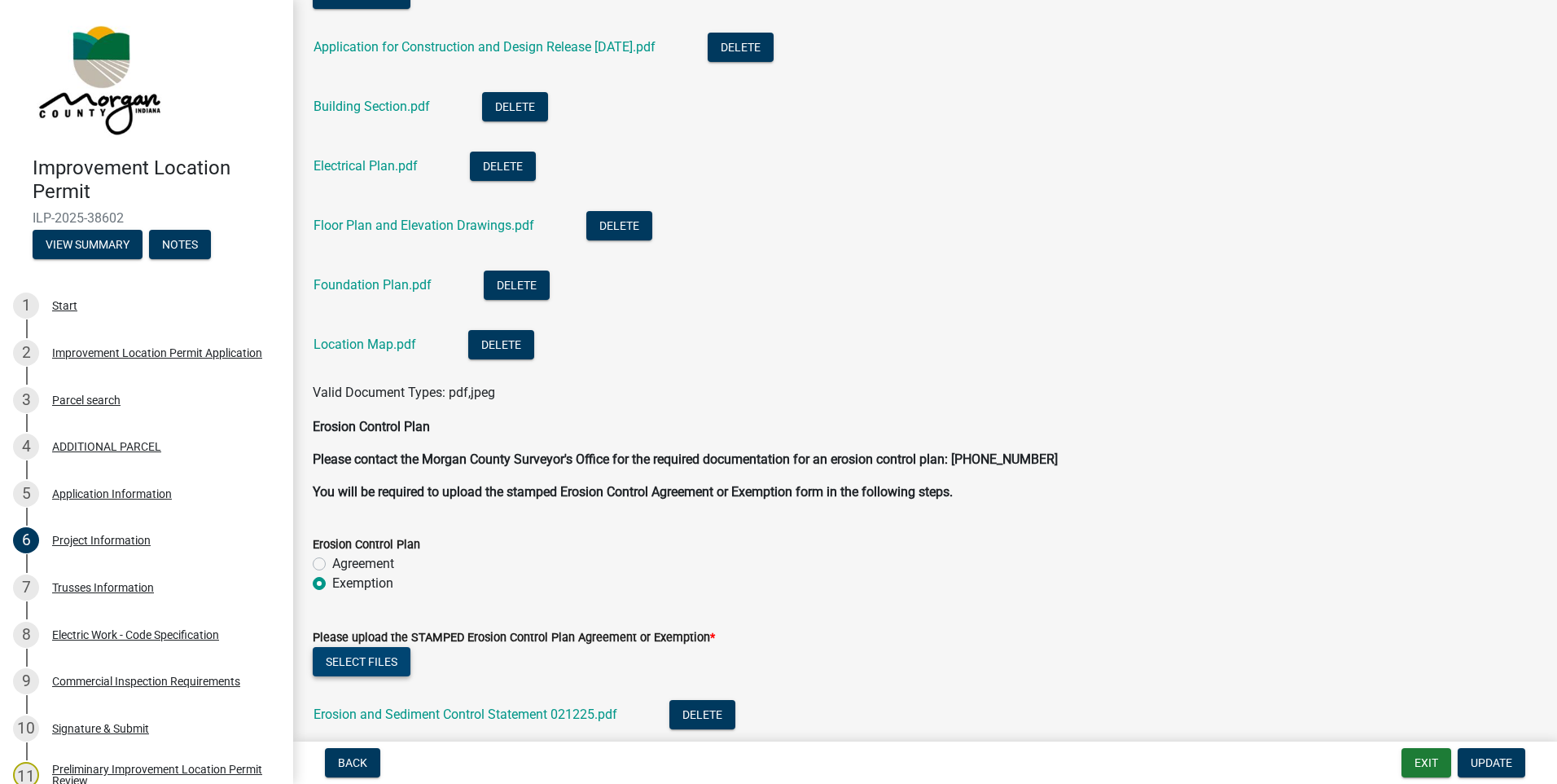
scroll to position [4154, 0]
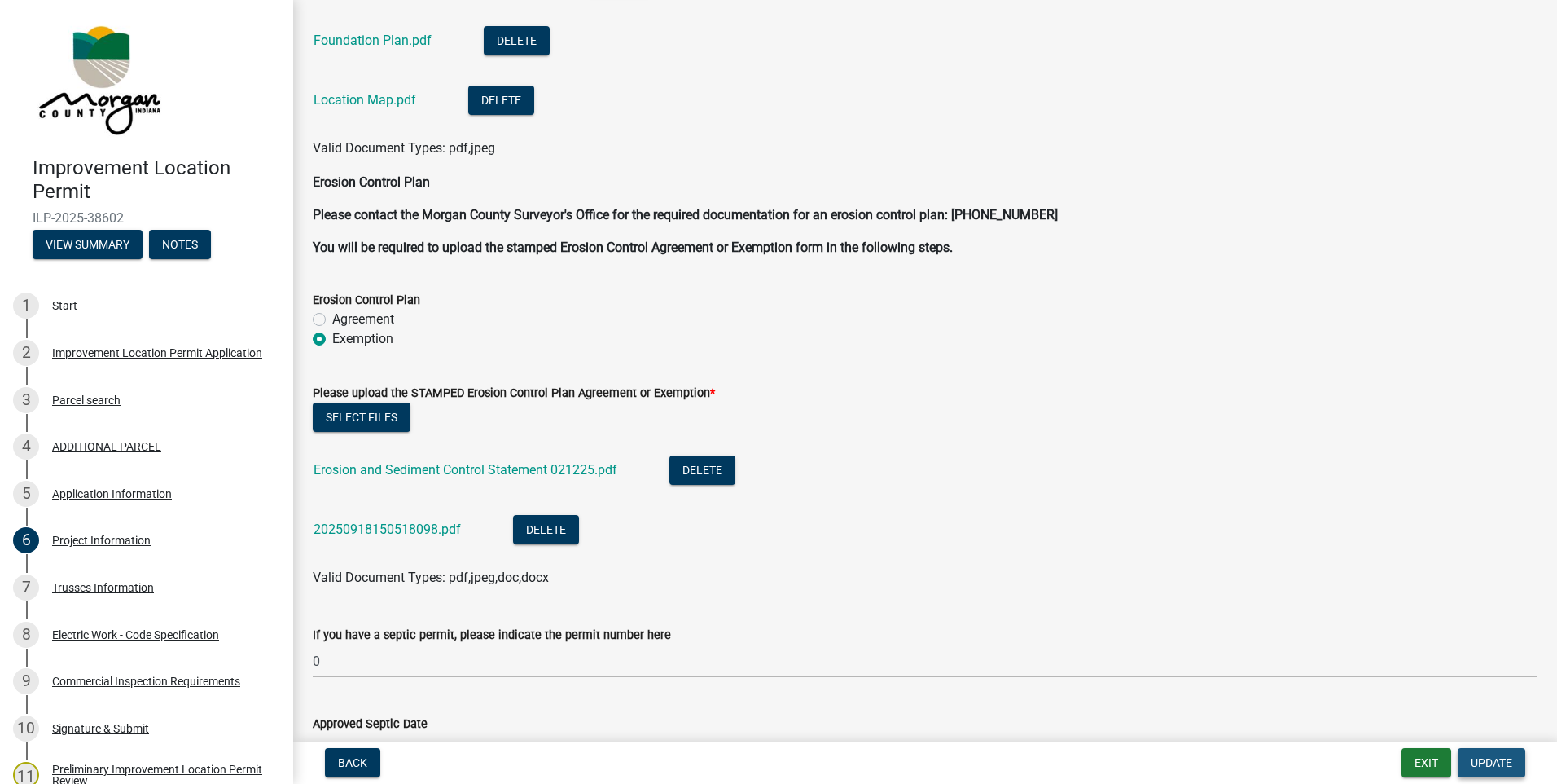
click at [1480, 764] on span "Update" at bounding box center [1491, 763] width 42 height 13
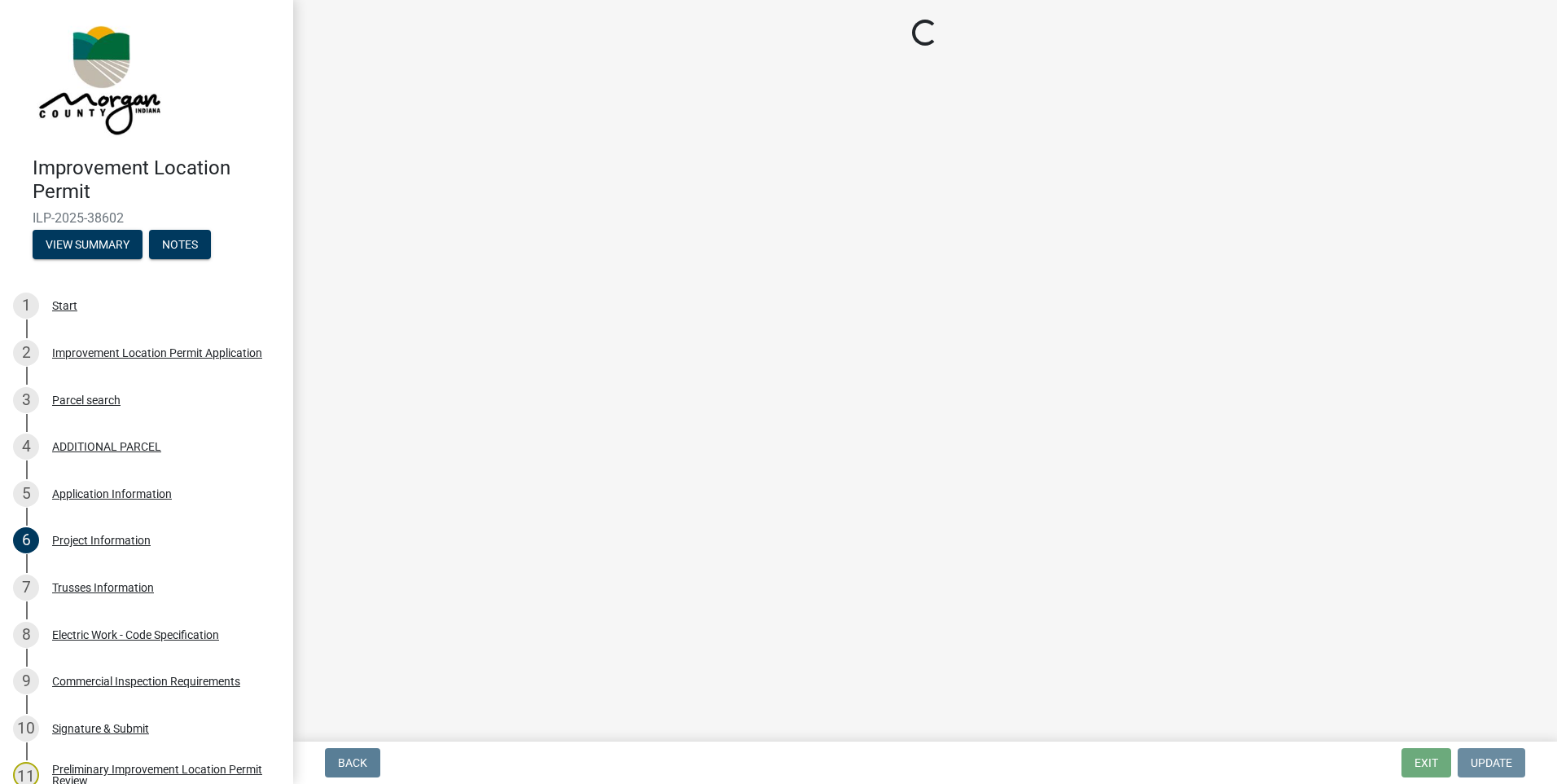
scroll to position [0, 0]
